Goal: Transaction & Acquisition: Purchase product/service

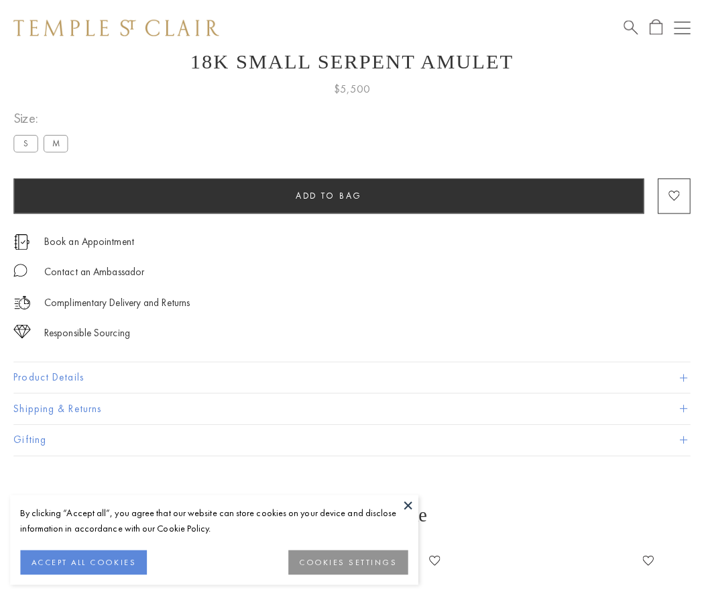
scroll to position [54, 0]
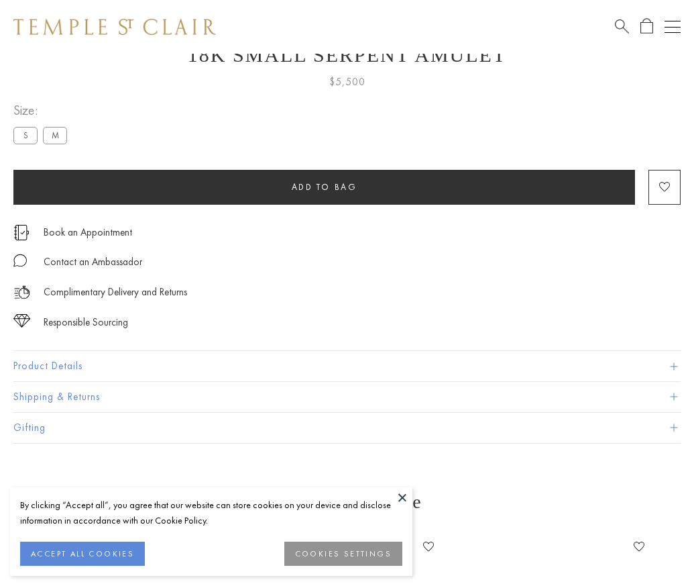
click at [324, 187] on span "Add to bag" at bounding box center [325, 186] width 66 height 11
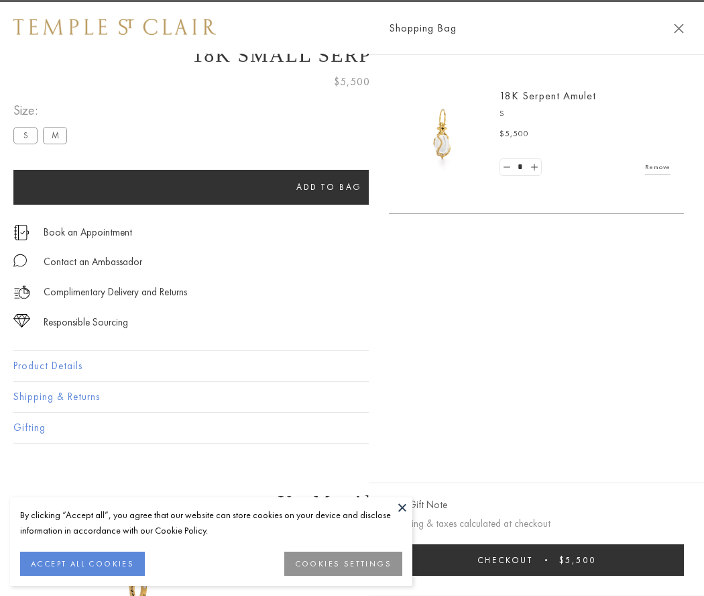
click at [602, 560] on button "Checkout $5,500" at bounding box center [536, 560] width 295 height 32
